Goal: Information Seeking & Learning: Learn about a topic

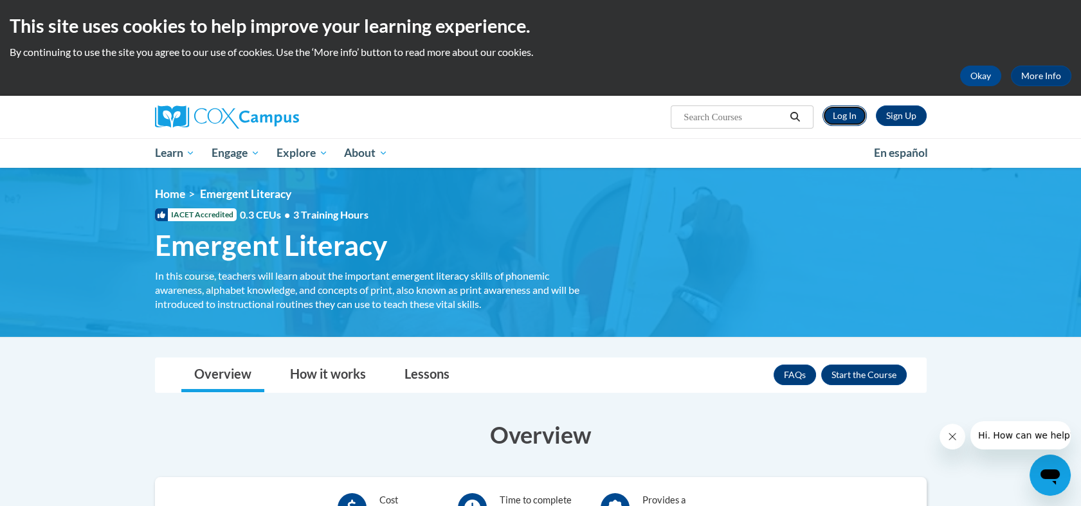
click at [832, 116] on link "Log In" at bounding box center [845, 115] width 44 height 21
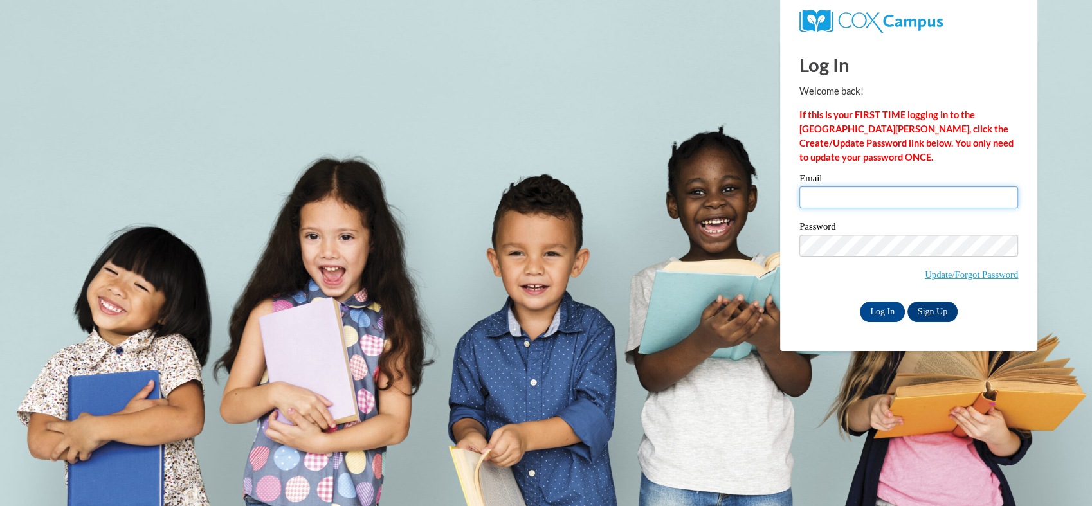
click at [808, 198] on input "Email" at bounding box center [908, 197] width 219 height 22
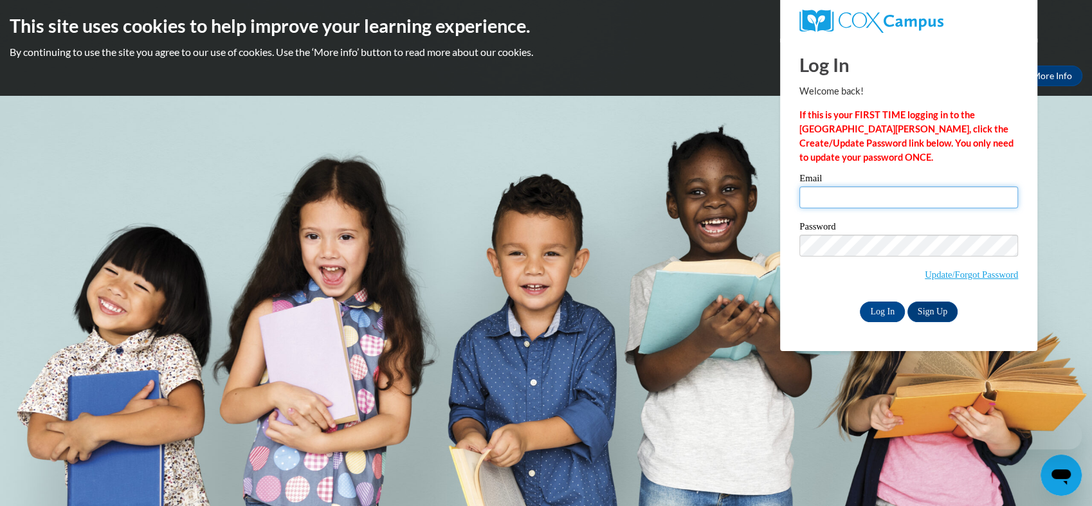
type input "ldenton12@ivytech.edu"
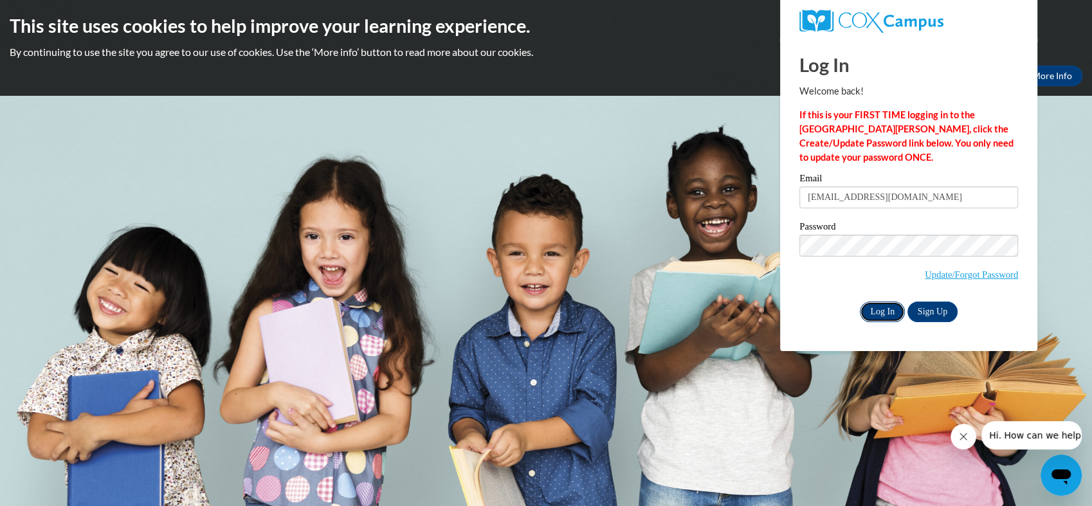
click at [882, 311] on input "Log In" at bounding box center [882, 312] width 45 height 21
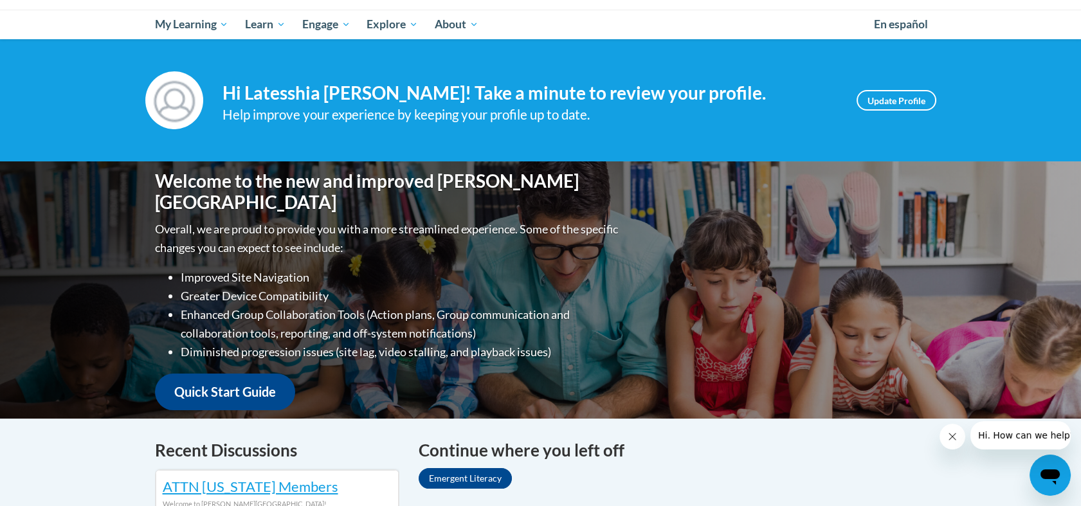
scroll to position [131, 0]
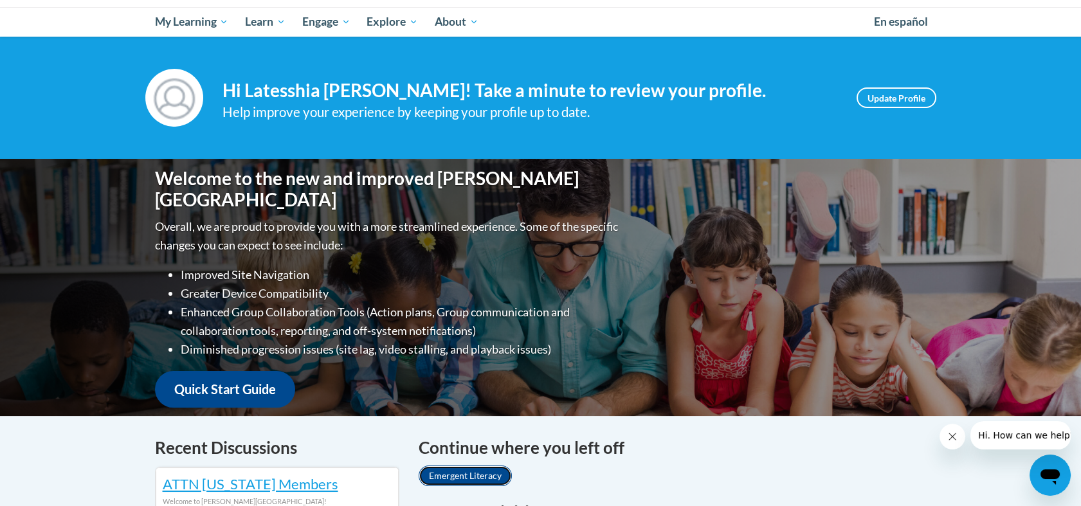
click at [479, 475] on link "Emergent Literacy" at bounding box center [465, 476] width 93 height 21
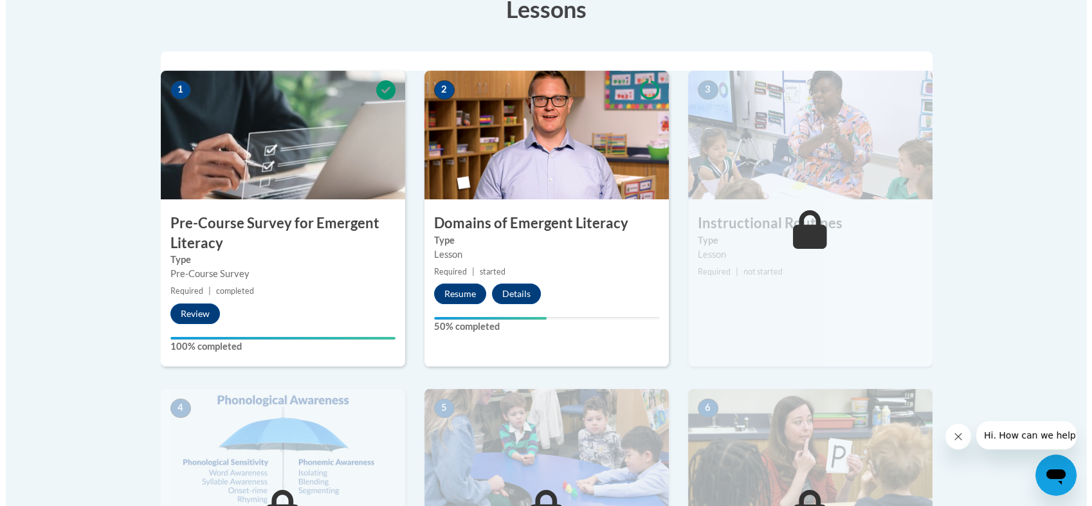
scroll to position [385, 0]
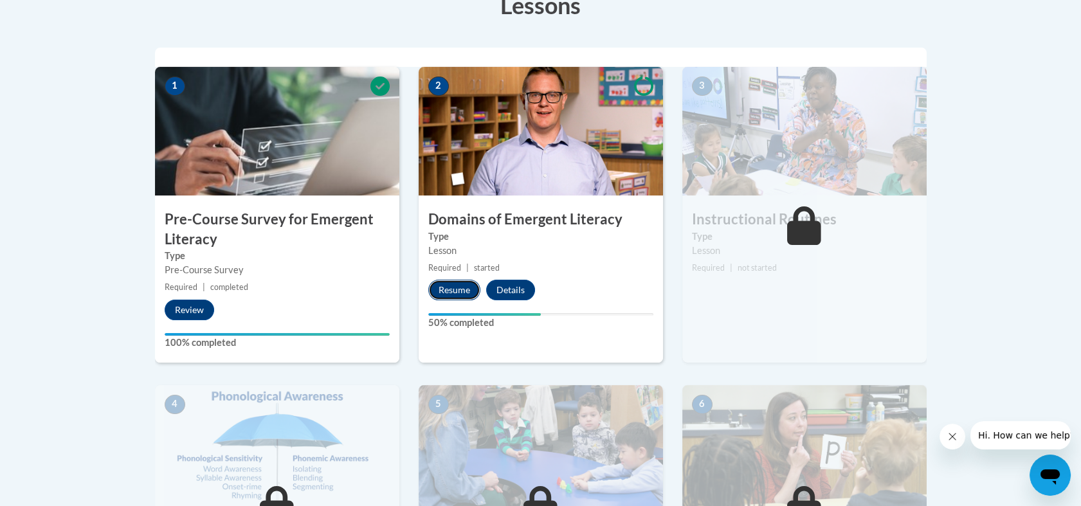
click at [447, 291] on button "Resume" at bounding box center [454, 290] width 52 height 21
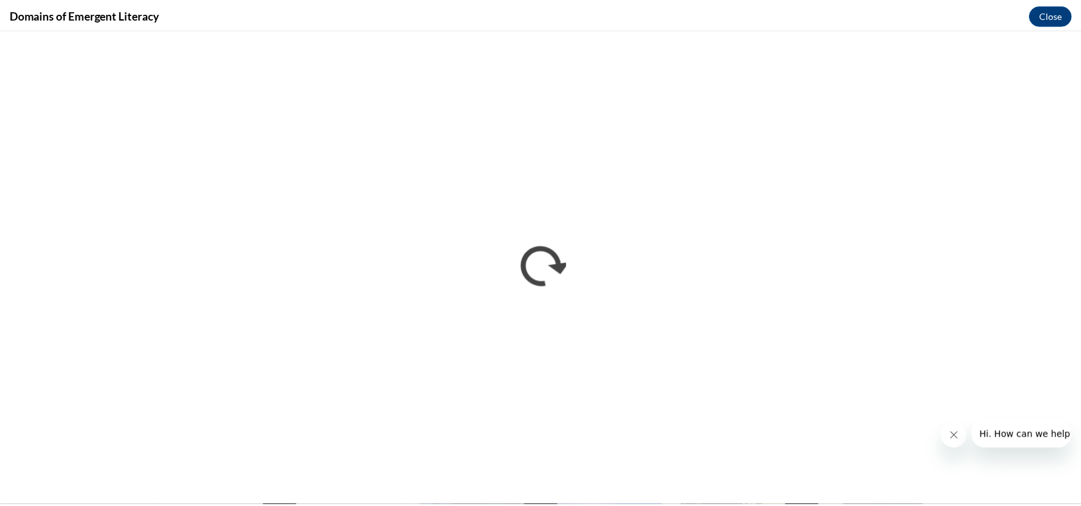
scroll to position [0, 0]
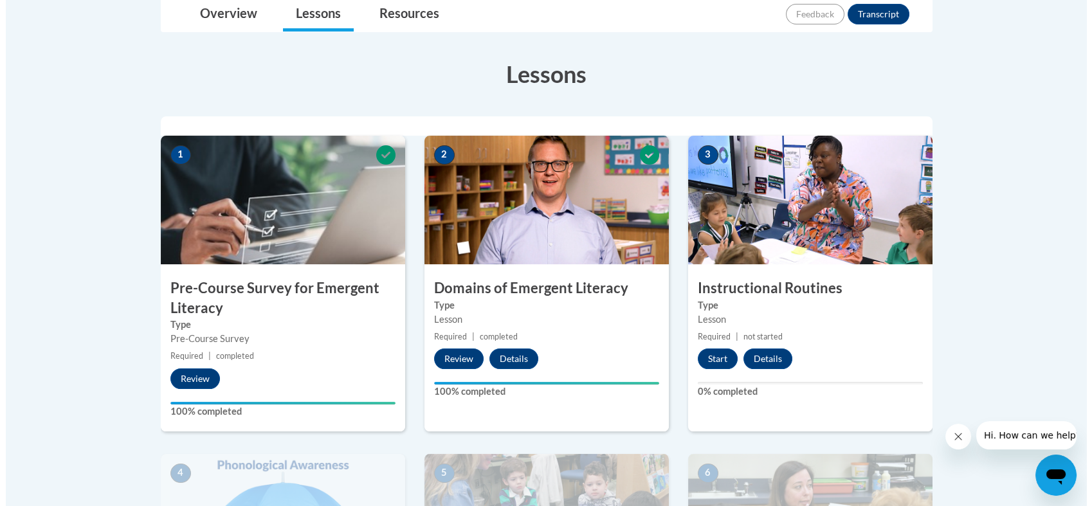
scroll to position [390, 0]
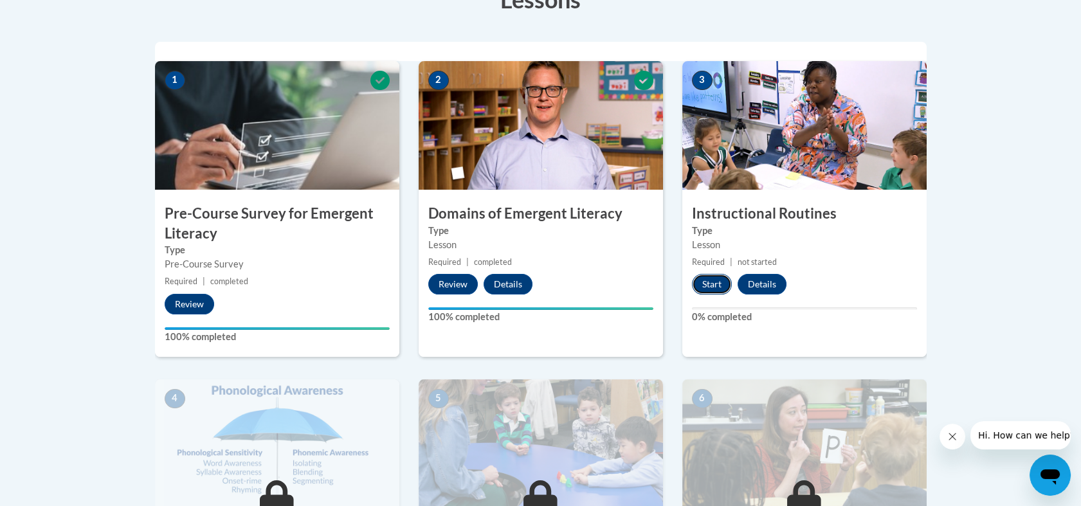
click at [705, 286] on button "Start" at bounding box center [712, 284] width 40 height 21
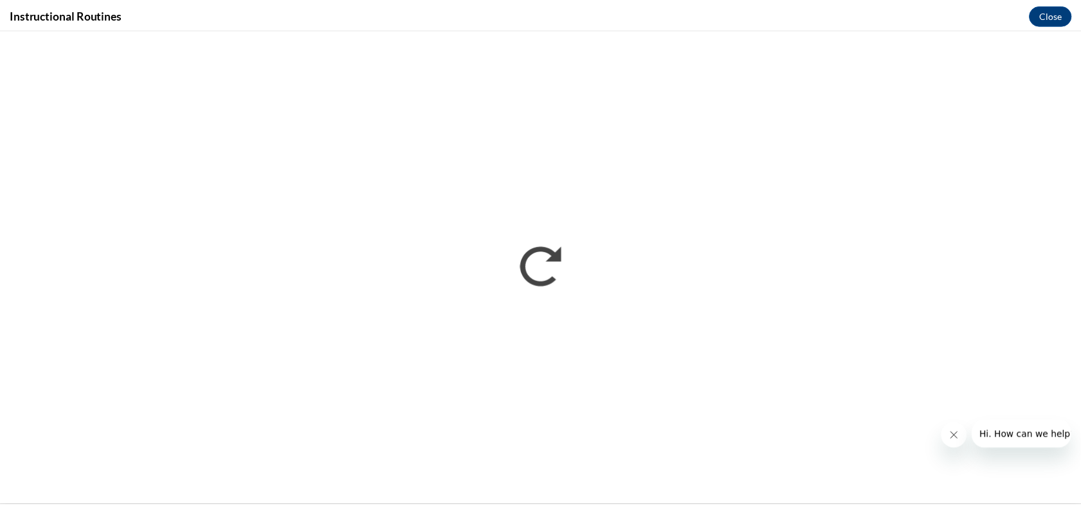
scroll to position [0, 0]
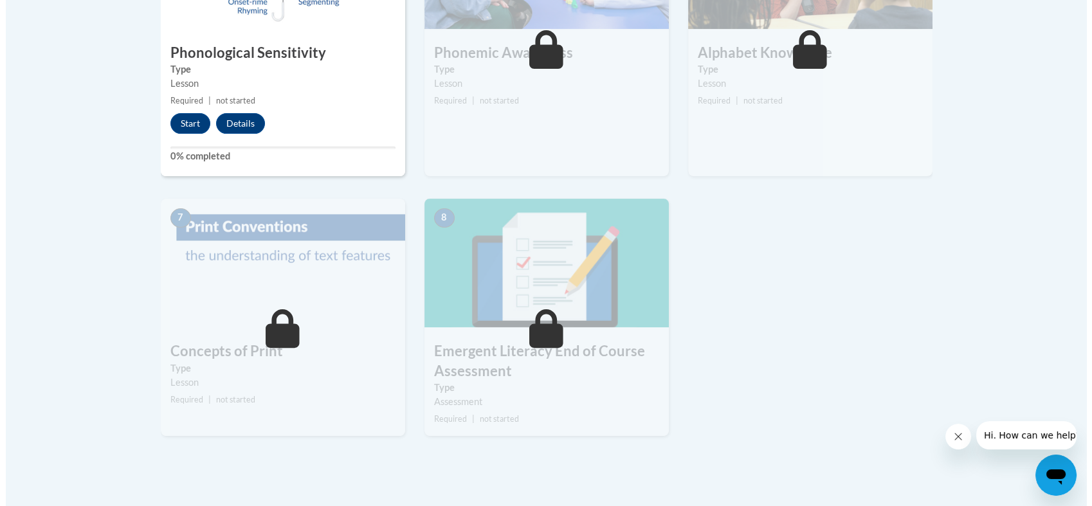
scroll to position [905, 0]
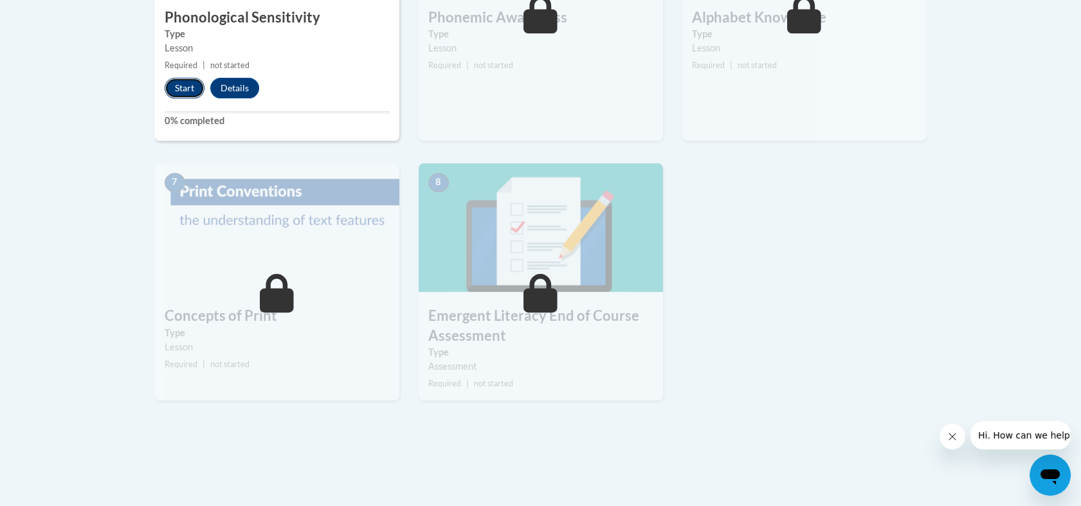
click at [174, 89] on button "Start" at bounding box center [185, 88] width 40 height 21
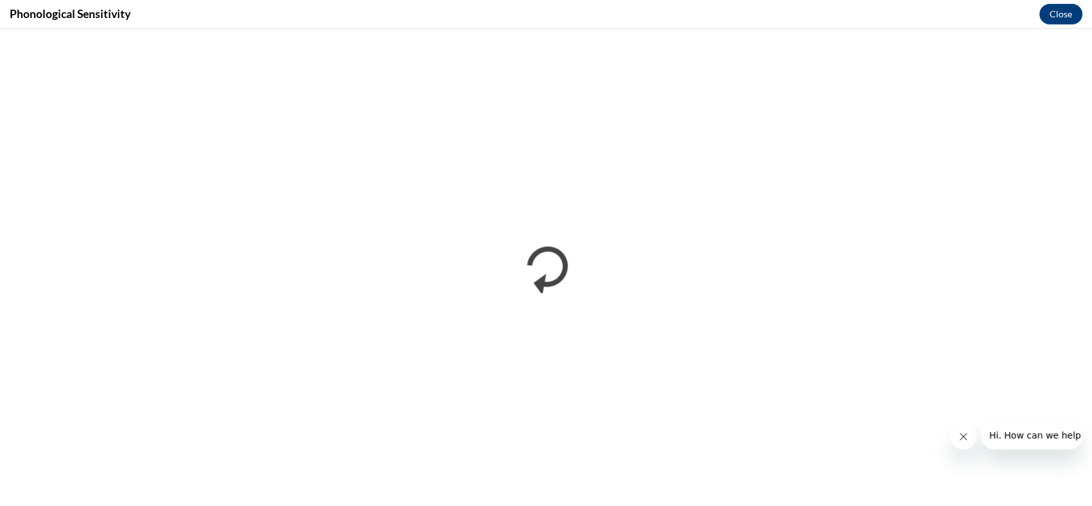
scroll to position [0, 0]
